Goal: Transaction & Acquisition: Purchase product/service

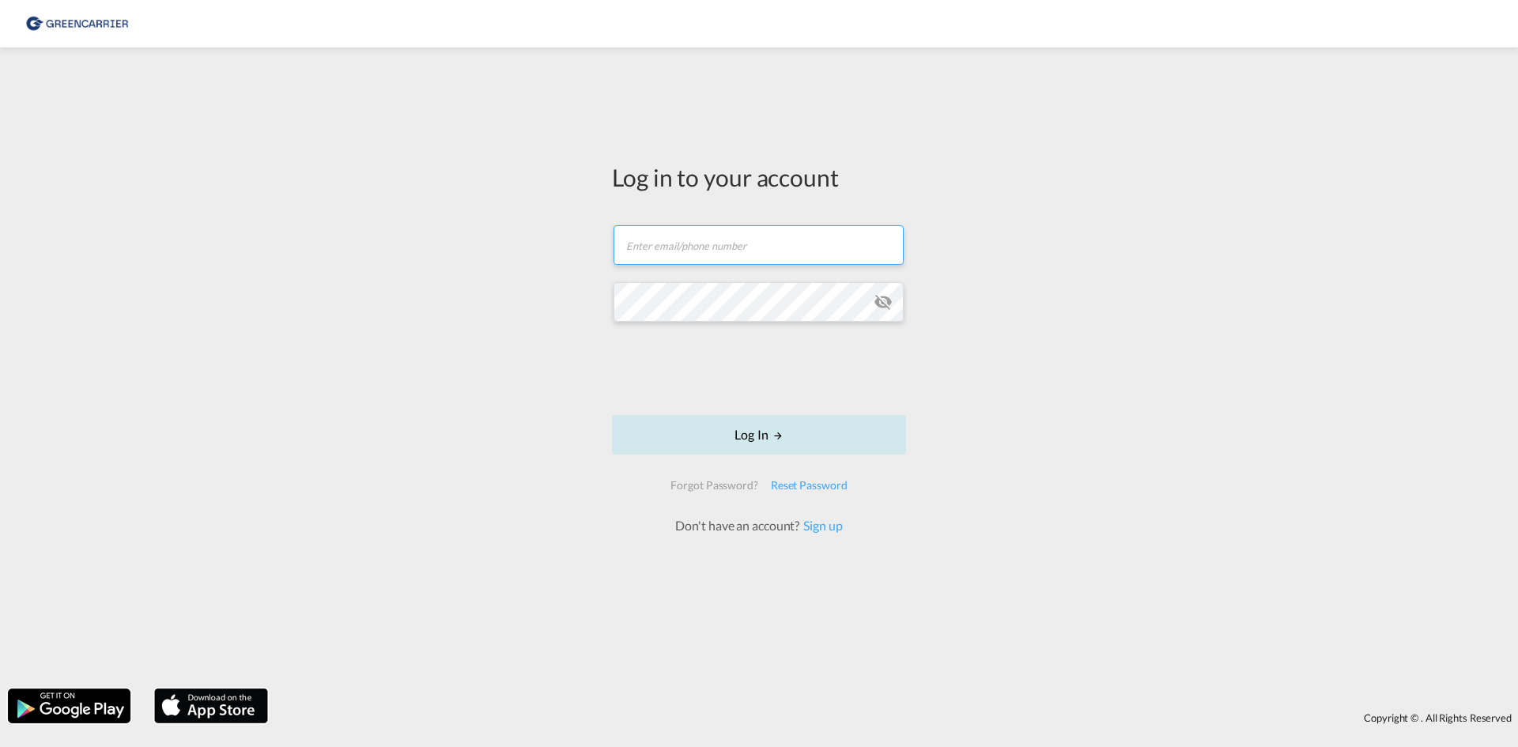
type input "[EMAIL_ADDRESS][DOMAIN_NAME]"
click at [772, 432] on md-icon "LOGIN" at bounding box center [777, 435] width 11 height 11
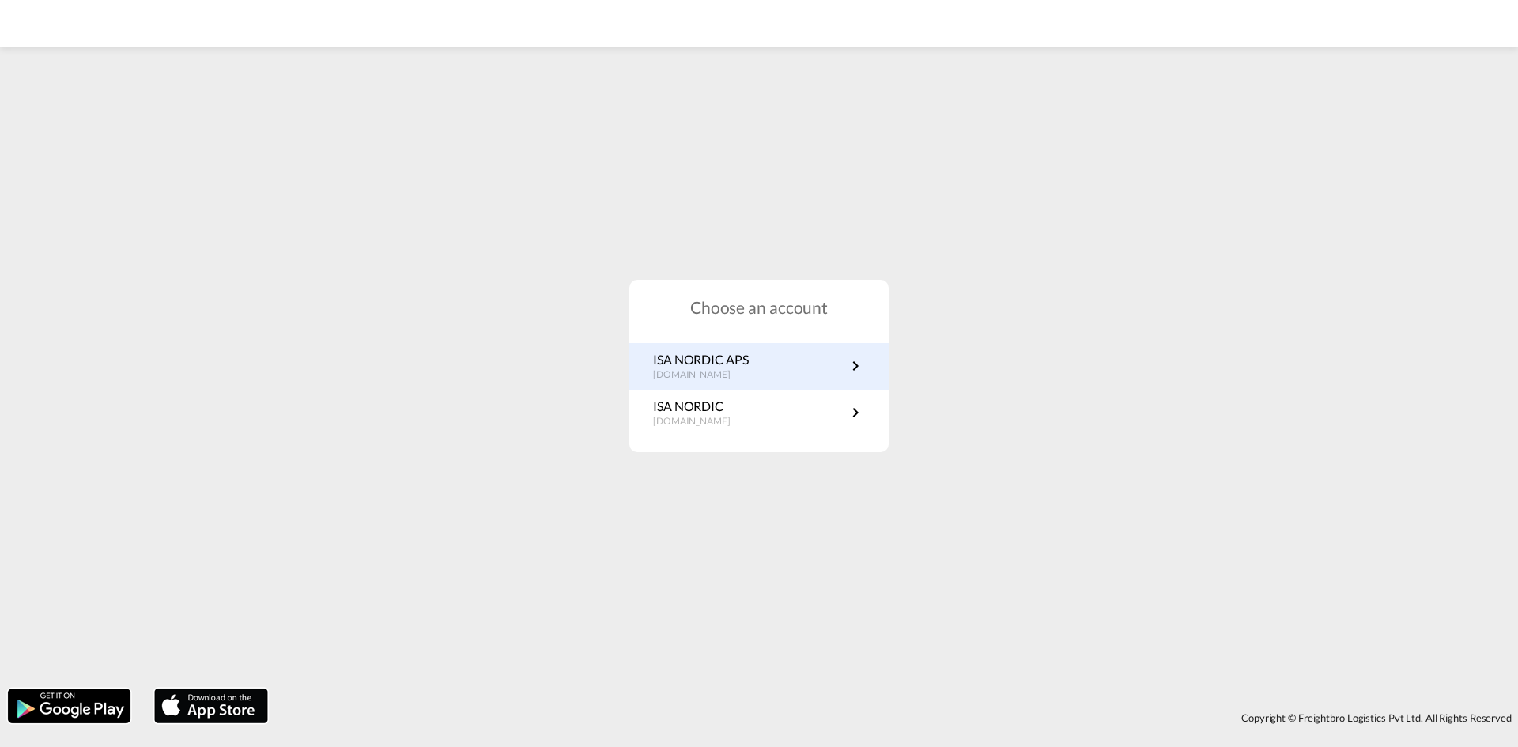
click at [722, 372] on p "[DOMAIN_NAME]" at bounding box center [701, 374] width 96 height 13
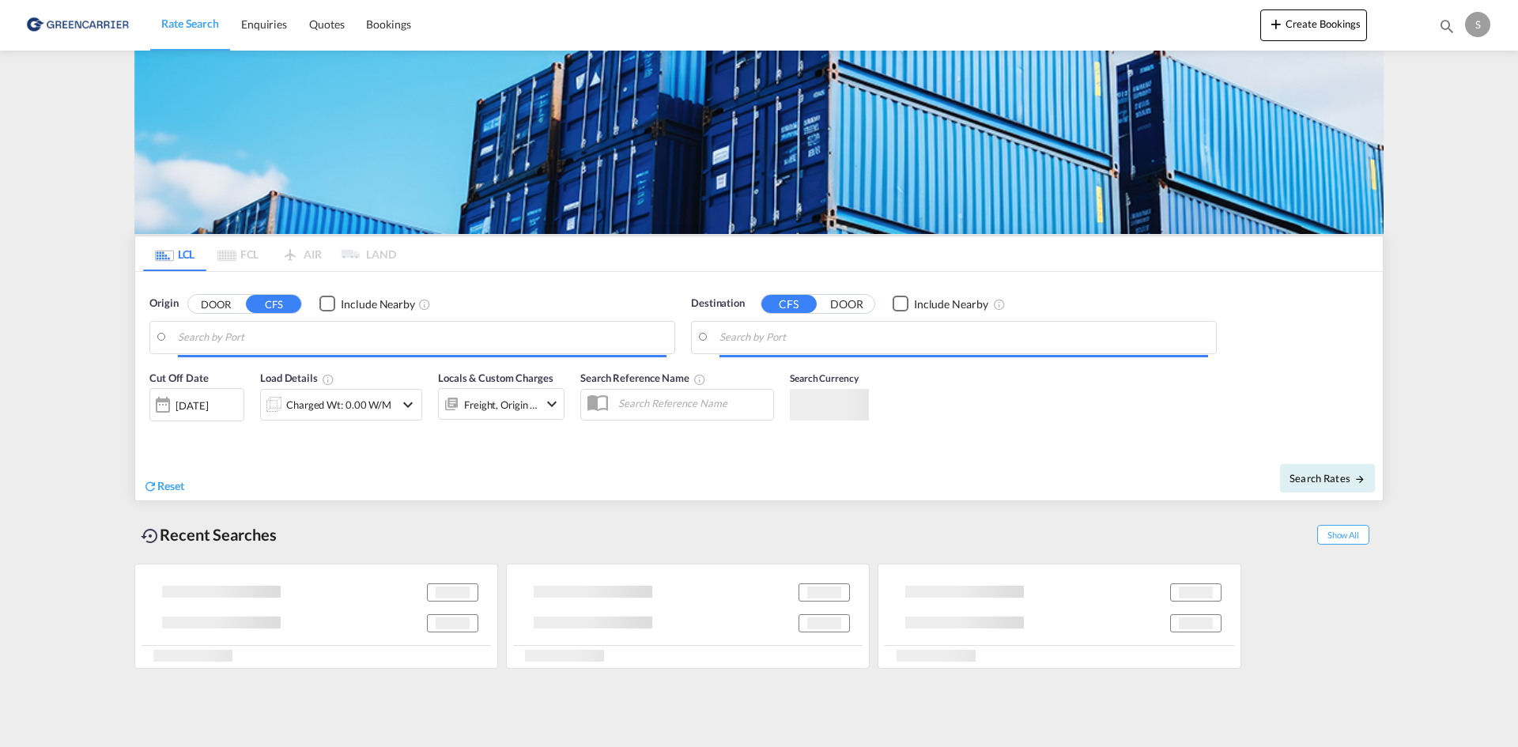
type input "[GEOGRAPHIC_DATA], [GEOGRAPHIC_DATA]"
type input "[GEOGRAPHIC_DATA], THBKK"
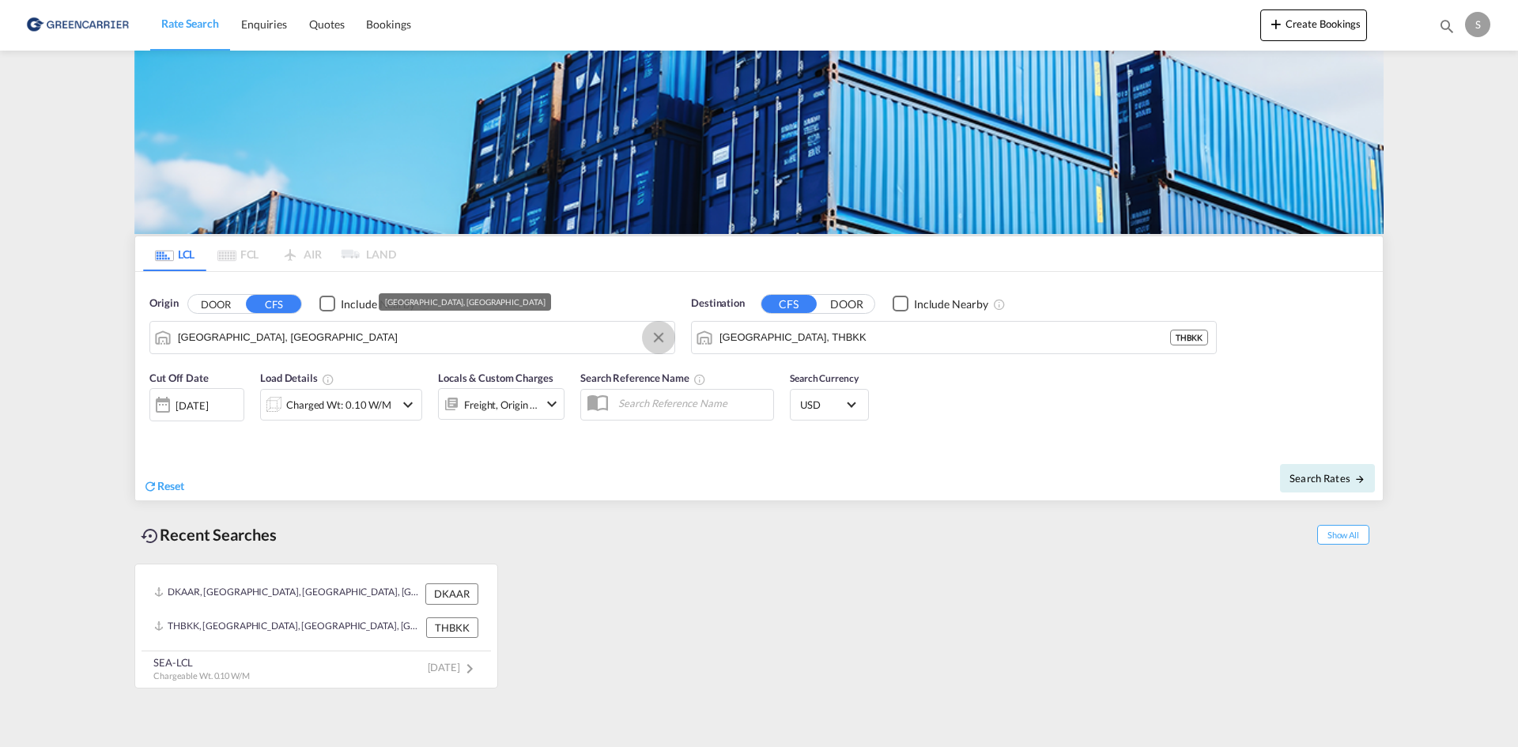
drag, startPoint x: 665, startPoint y: 336, endPoint x: 400, endPoint y: 335, distance: 264.9
click at [661, 335] on button "Clear Input" at bounding box center [659, 338] width 24 height 24
click at [361, 335] on input "Search by Port" at bounding box center [422, 338] width 489 height 24
type input "DK-2300 [GEOGRAPHIC_DATA]"
click at [886, 342] on input "[GEOGRAPHIC_DATA], THBKK" at bounding box center [963, 338] width 489 height 24
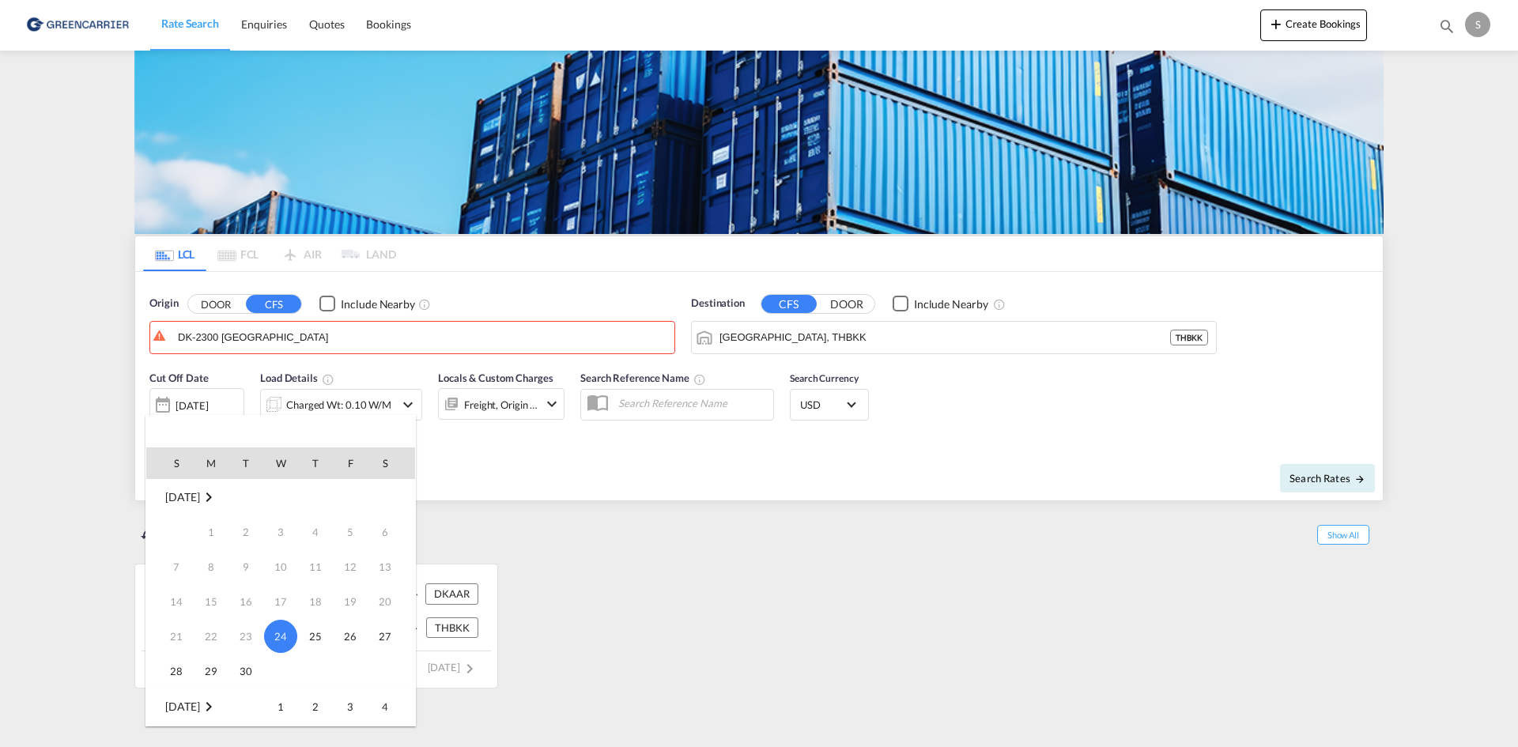
click at [255, 334] on div at bounding box center [759, 373] width 1518 height 747
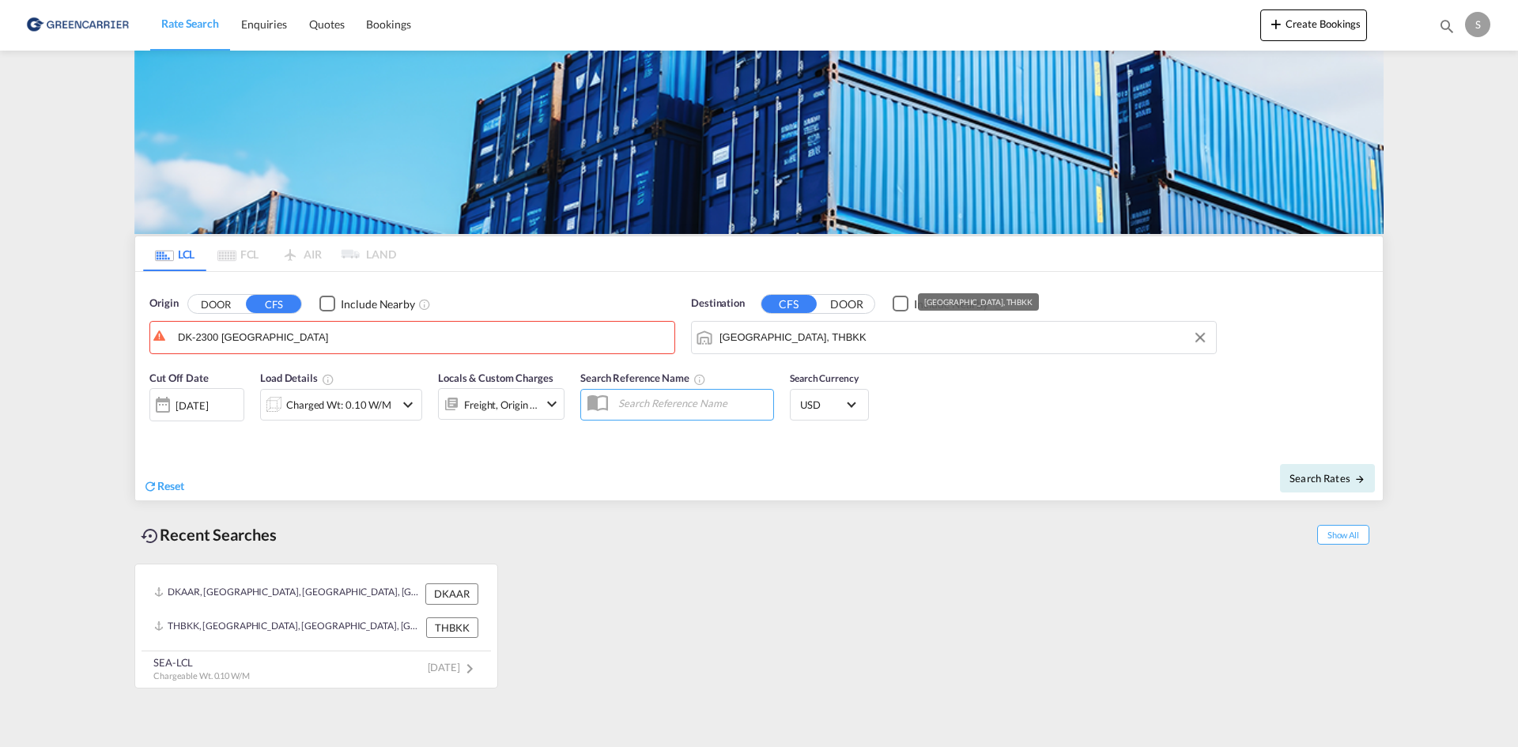
click at [783, 347] on input "[GEOGRAPHIC_DATA], THBKK" at bounding box center [963, 338] width 489 height 24
click at [188, 295] on button "DOOR" at bounding box center [215, 304] width 55 height 18
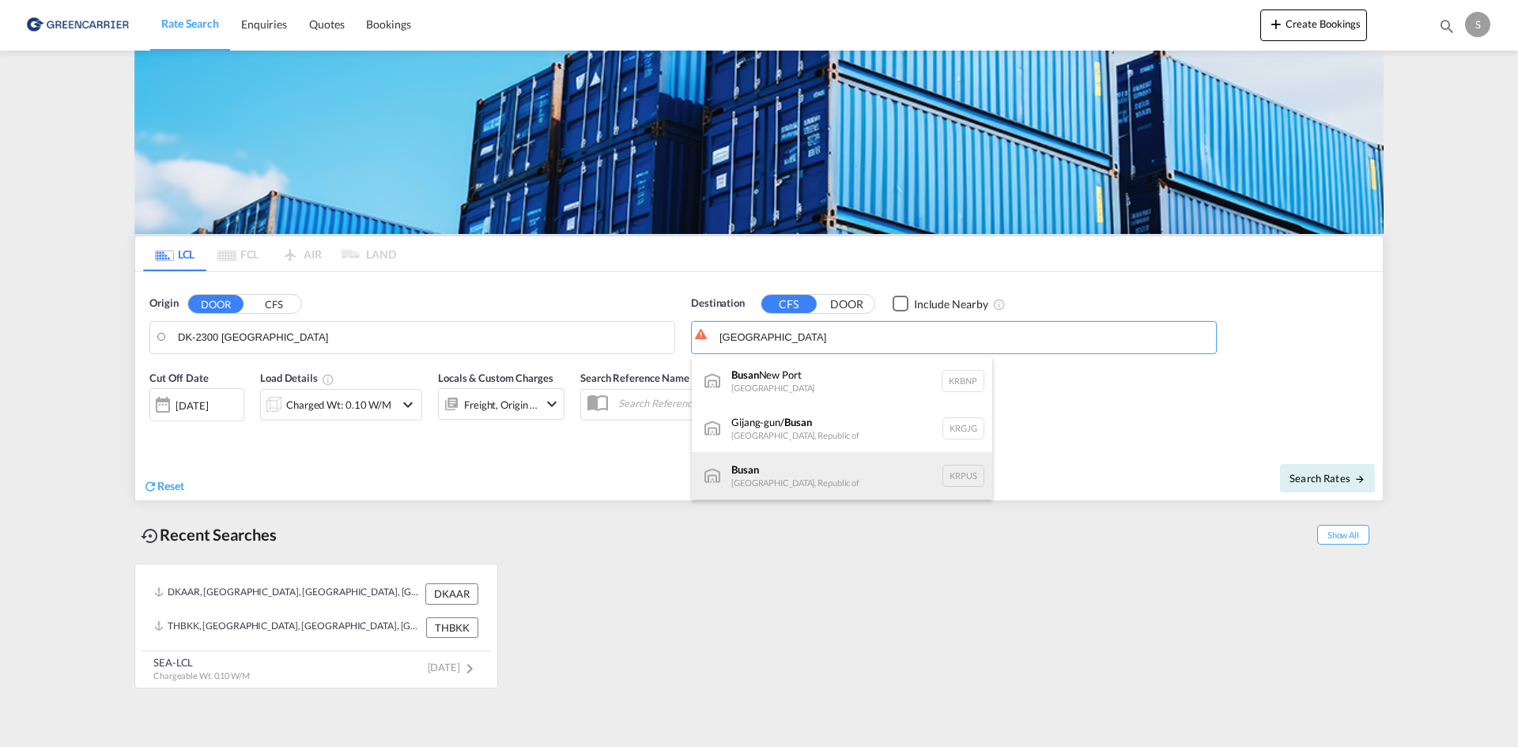
click at [814, 466] on div "Busan Korea, Republic of KRPUS" at bounding box center [842, 475] width 300 height 47
type input "Busan, KRPUS"
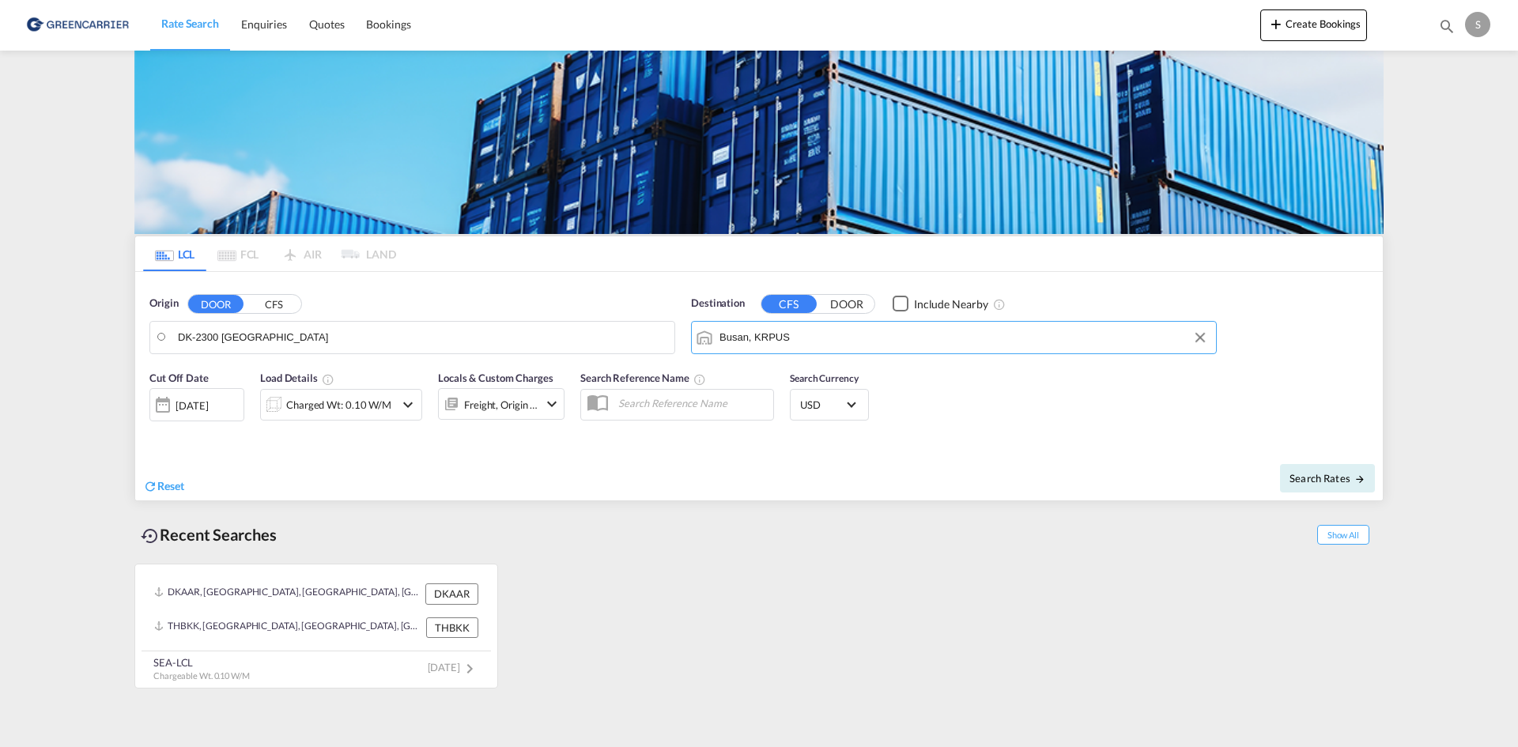
click at [410, 409] on md-icon "icon-chevron-down" at bounding box center [407, 404] width 19 height 19
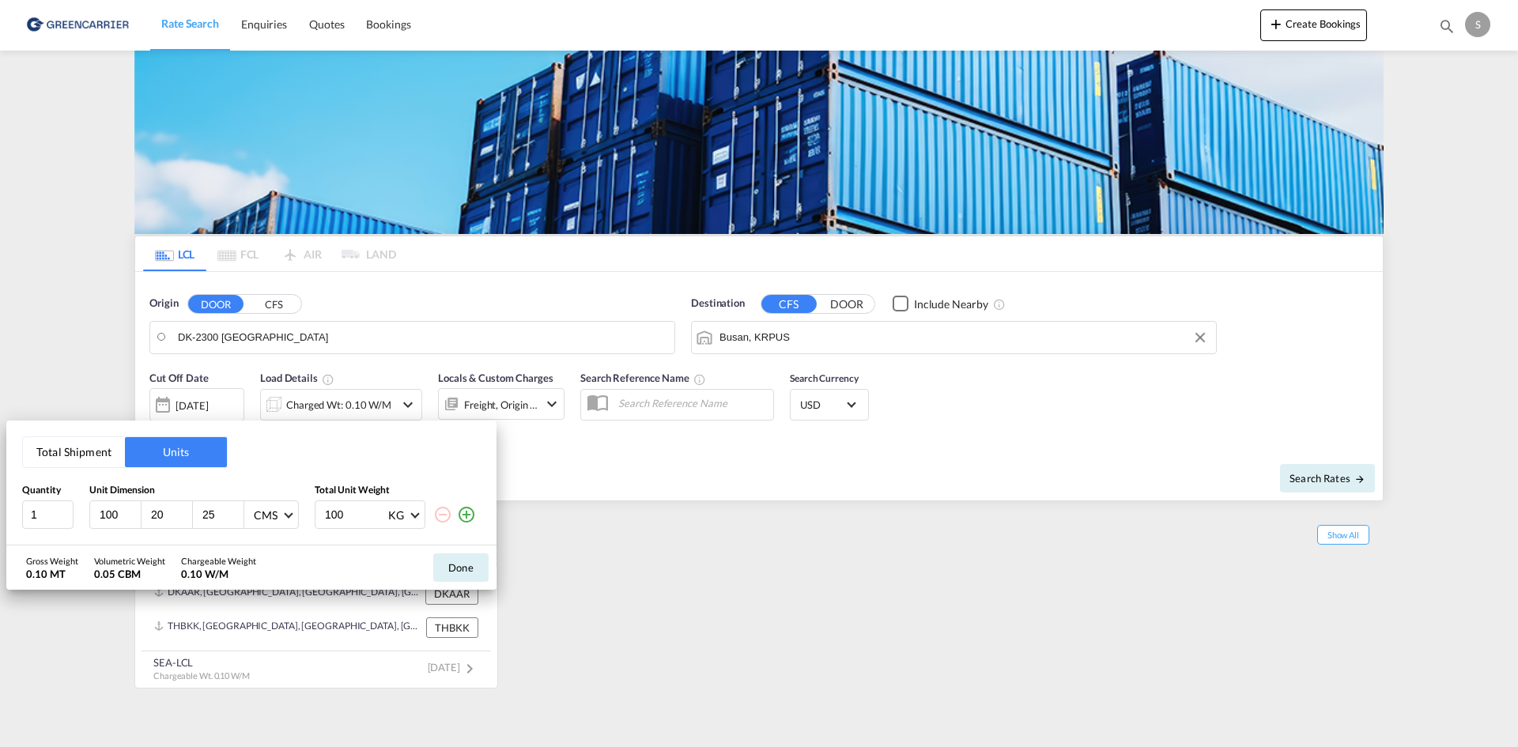
drag, startPoint x: 121, startPoint y: 510, endPoint x: 91, endPoint y: 508, distance: 30.1
click at [91, 508] on div "100" at bounding box center [115, 514] width 51 height 27
type input "120"
type input "100"
type input "85"
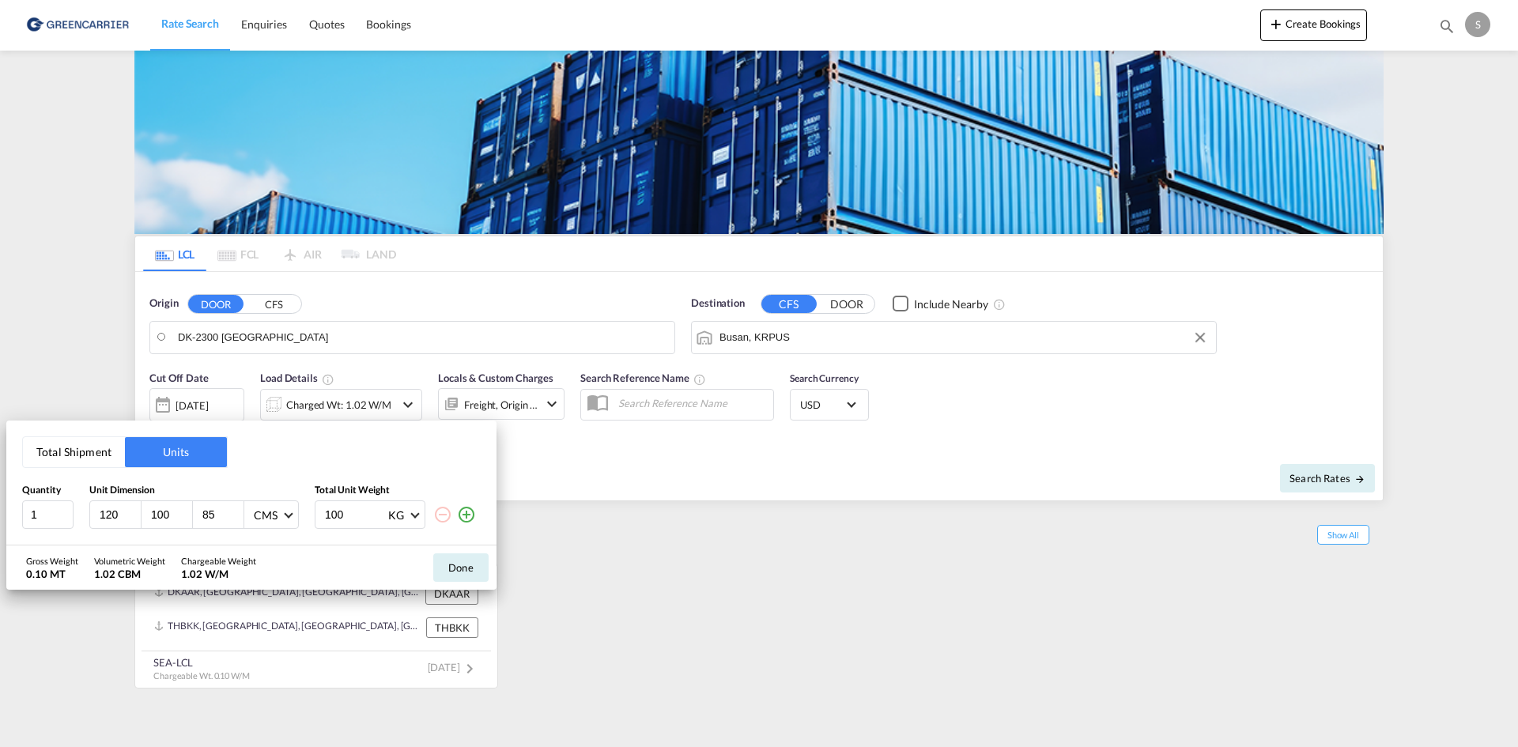
drag, startPoint x: 361, startPoint y: 512, endPoint x: 299, endPoint y: 517, distance: 61.9
click at [299, 517] on div "1 120 100 85 CMS CMS Inches 100 KG KG LB" at bounding box center [251, 514] width 459 height 28
type input "800"
click at [446, 565] on button "Done" at bounding box center [460, 567] width 55 height 28
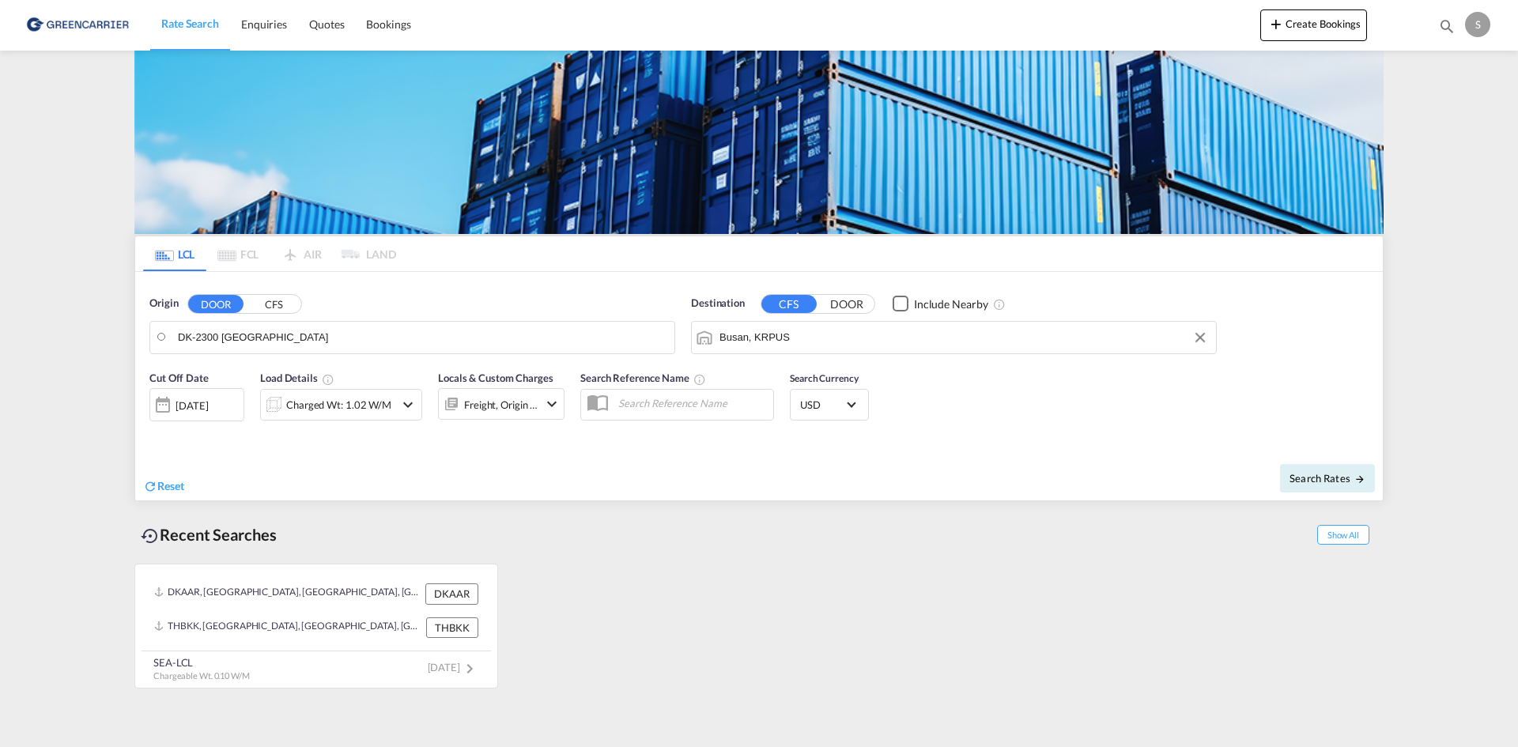
click at [405, 404] on md-icon "icon-chevron-down" at bounding box center [407, 404] width 19 height 19
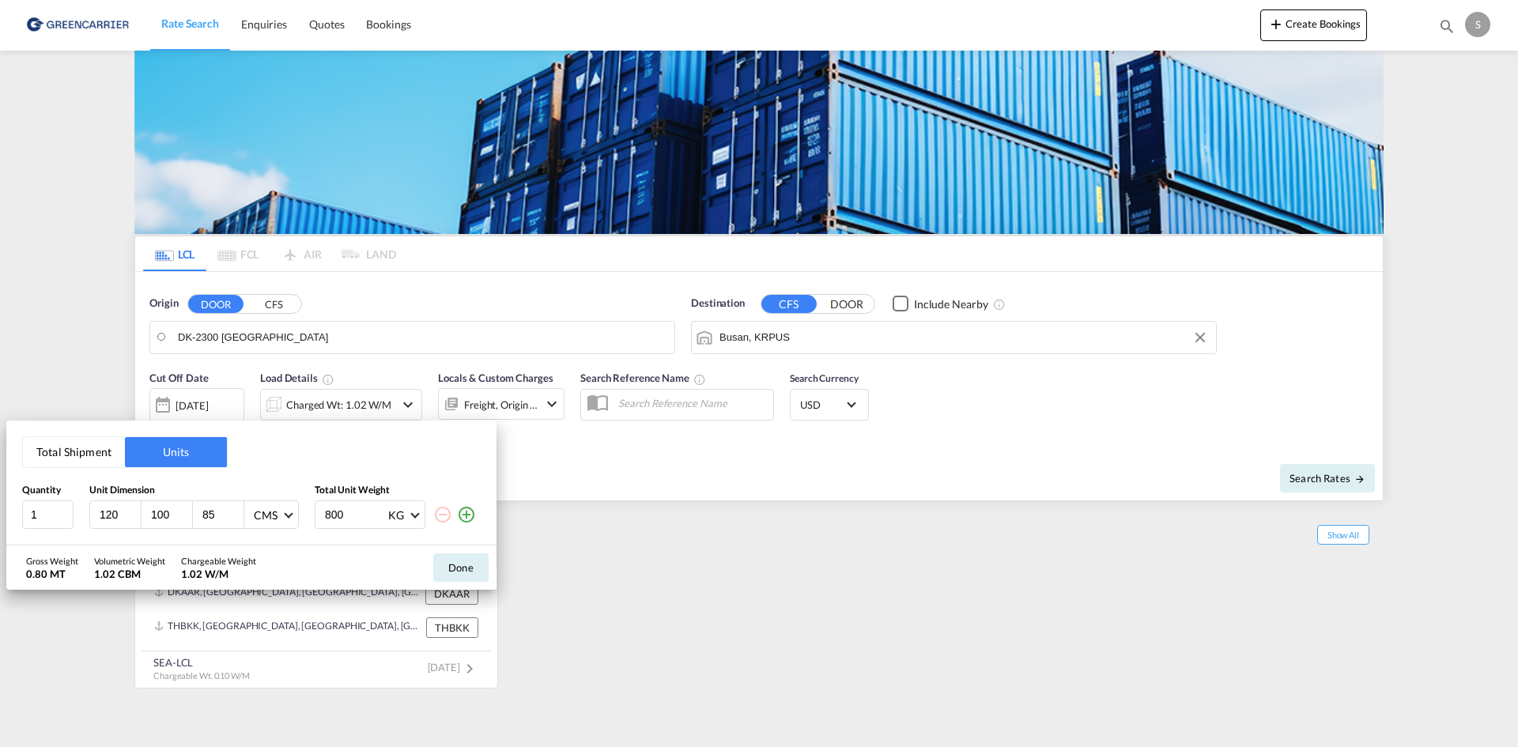
click at [463, 512] on md-icon "icon-plus-circle-outline" at bounding box center [466, 514] width 19 height 19
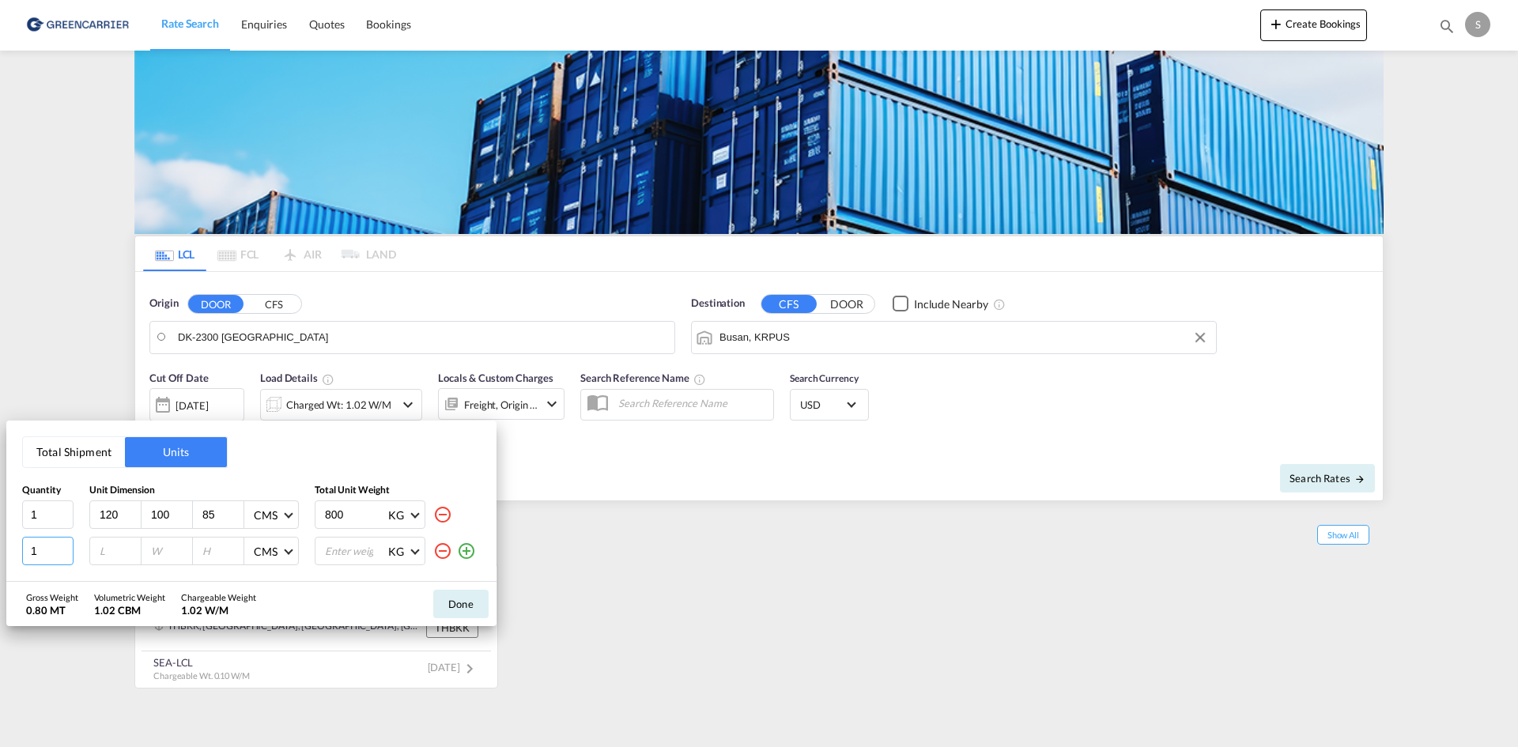
drag, startPoint x: 40, startPoint y: 552, endPoint x: 18, endPoint y: 548, distance: 22.5
click at [18, 548] on div "Total Shipment Units Quantity Unit Dimension Total Unit Weight 1 120 100 85 CMS…" at bounding box center [251, 501] width 490 height 161
type input "5"
type input "120"
type input "100"
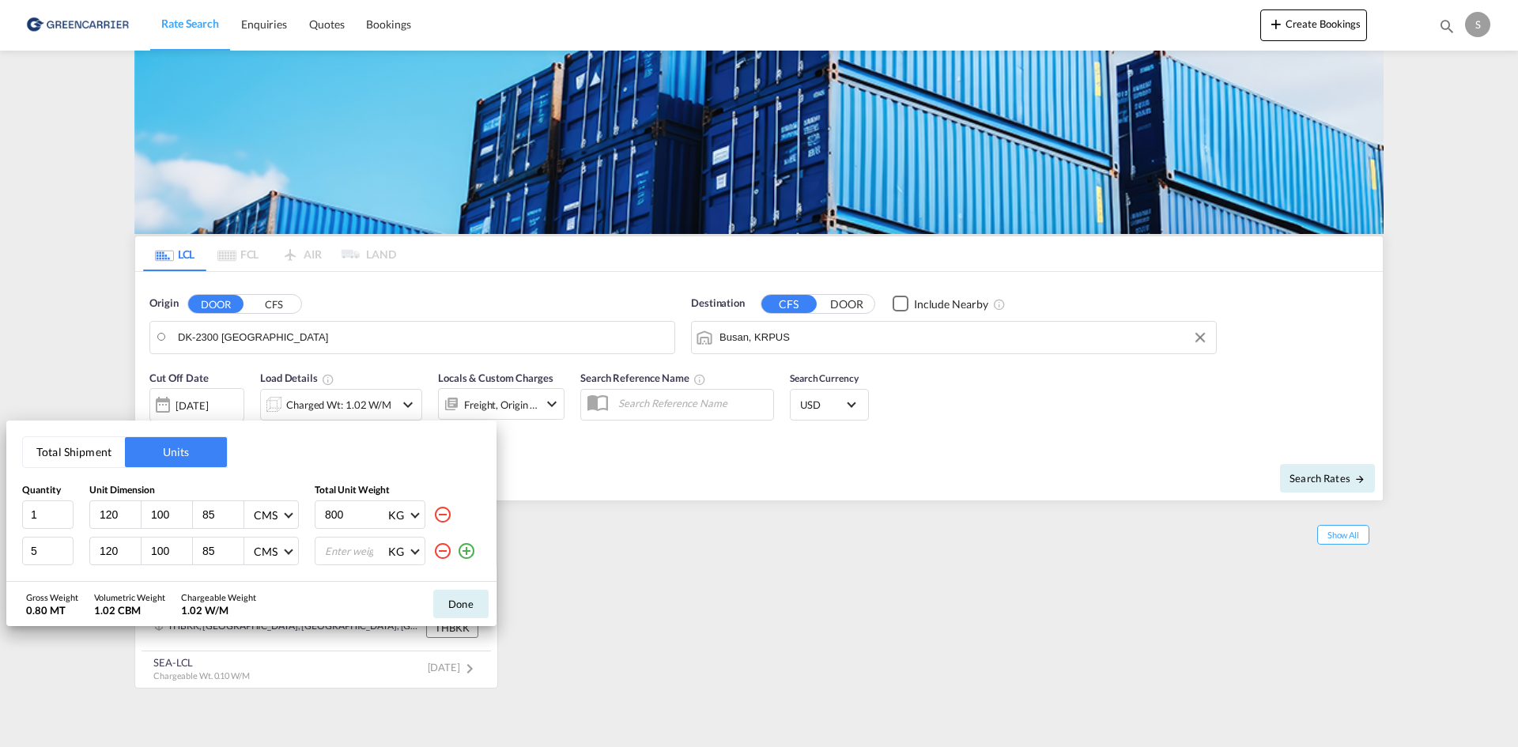
type input "85"
click at [334, 557] on input "number" at bounding box center [354, 551] width 63 height 27
type input "4000"
click at [459, 605] on button "Done" at bounding box center [460, 604] width 55 height 28
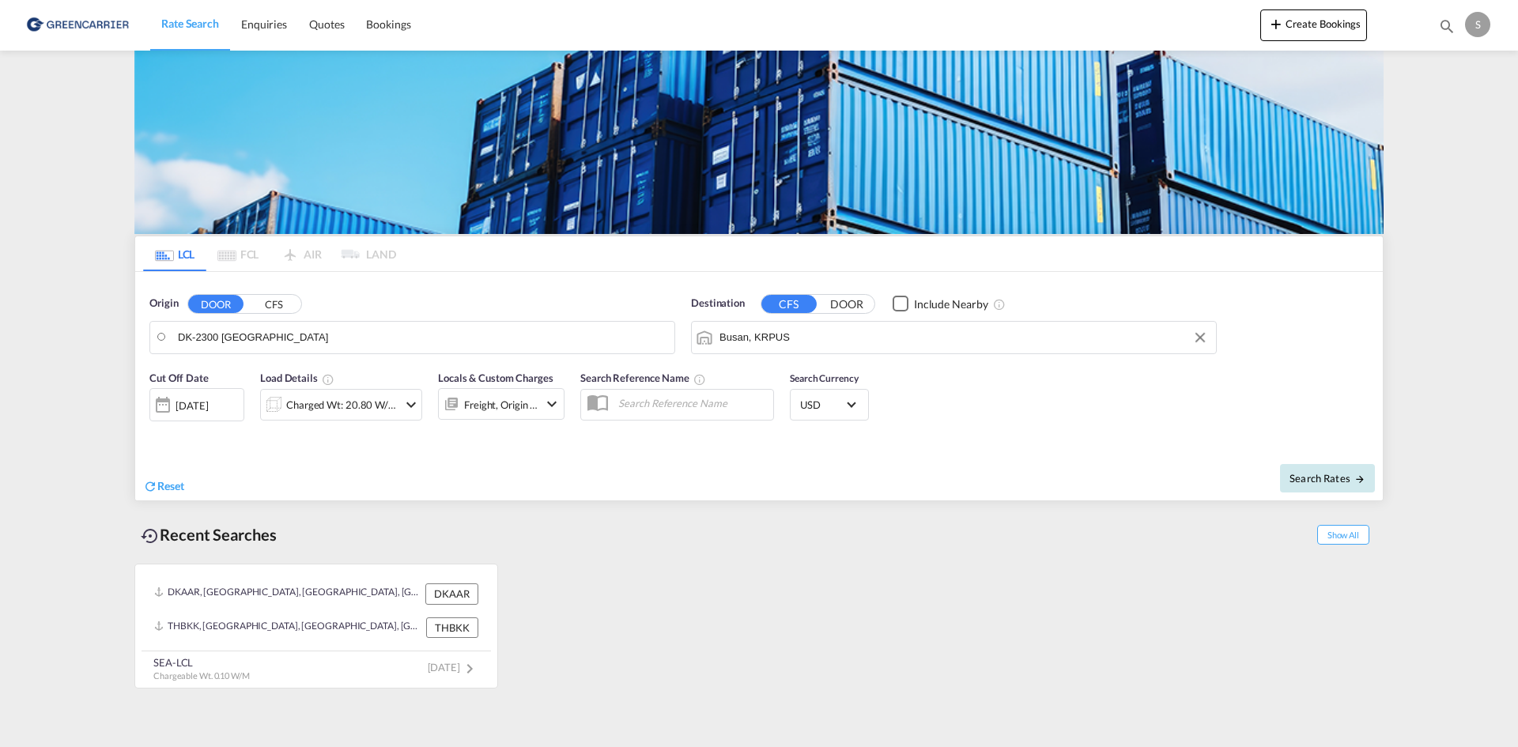
click at [1335, 474] on span "Search Rates" at bounding box center [1328, 478] width 76 height 13
click at [223, 310] on button "DOOR" at bounding box center [215, 304] width 55 height 18
click at [348, 330] on input "DK-2300 [GEOGRAPHIC_DATA]" at bounding box center [422, 338] width 489 height 24
type input "c"
type input "[GEOGRAPHIC_DATA] 2300"
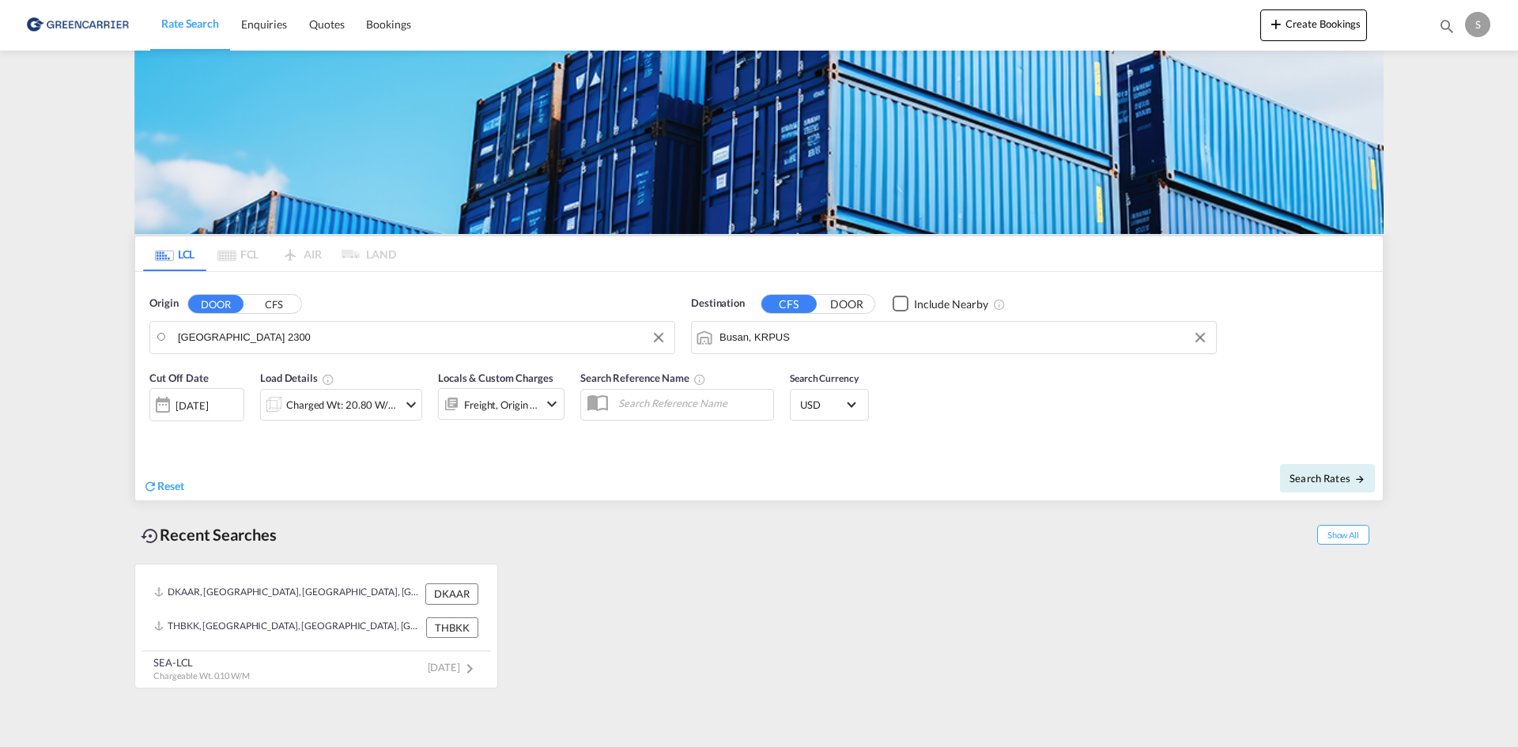
drag, startPoint x: 266, startPoint y: 335, endPoint x: 166, endPoint y: 338, distance: 100.4
click at [264, 339] on input "[GEOGRAPHIC_DATA] 2300" at bounding box center [422, 338] width 489 height 24
type input "2"
type input "dk-[GEOGRAPHIC_DATA] 2300"
